Goal: Obtain resource: Obtain resource

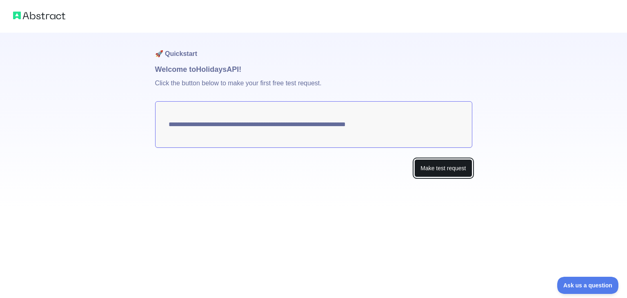
click at [433, 169] on button "Make test request" at bounding box center [443, 168] width 58 height 18
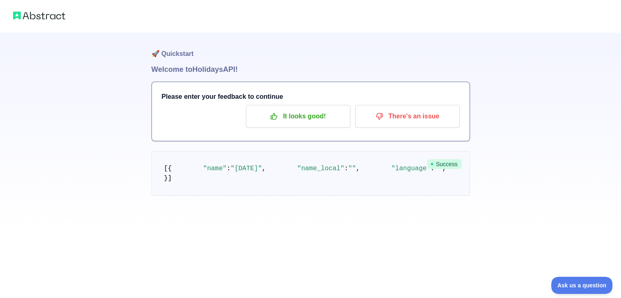
click at [47, 15] on img at bounding box center [39, 15] width 52 height 11
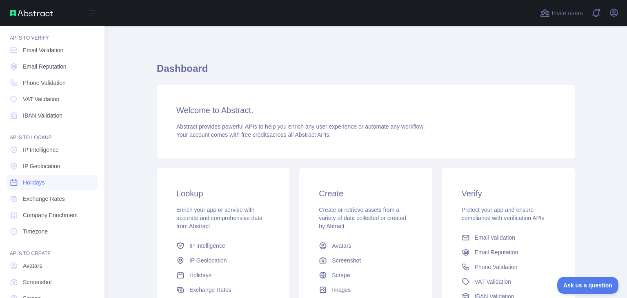
scroll to position [24, 0]
click at [41, 182] on span "Holidays" at bounding box center [34, 182] width 22 height 8
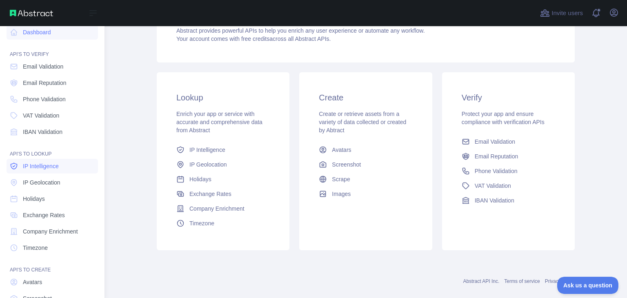
scroll to position [7, 0]
click at [40, 200] on span "Holidays" at bounding box center [34, 199] width 22 height 8
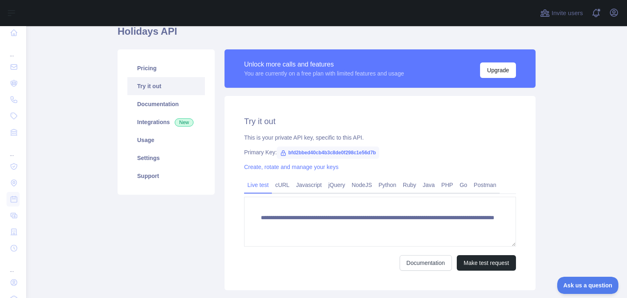
scroll to position [38, 0]
click at [474, 263] on button "Make test request" at bounding box center [486, 263] width 59 height 16
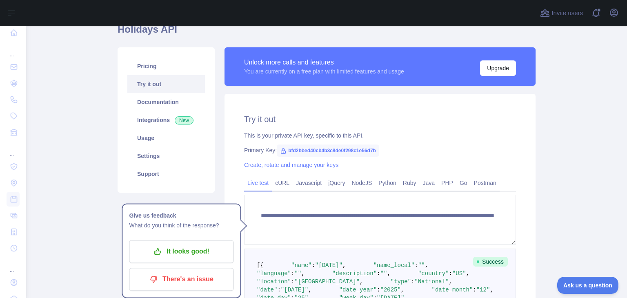
scroll to position [39, 0]
drag, startPoint x: 284, startPoint y: 151, endPoint x: 377, endPoint y: 147, distance: 93.6
click at [377, 147] on div "Primary Key: bfd2bbed40cb4b3c8de0f298c1e56d7b" at bounding box center [380, 150] width 272 height 8
copy span "bfd2bbed40cb4b3c8de0f298c1e56d7b"
